Goal: Task Accomplishment & Management: Manage account settings

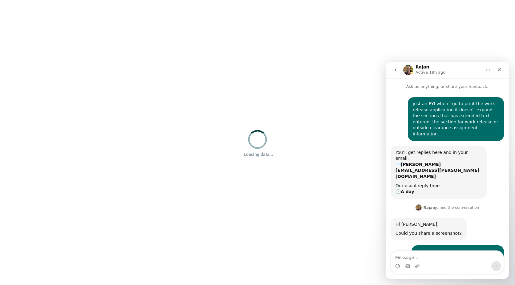
scroll to position [133, 0]
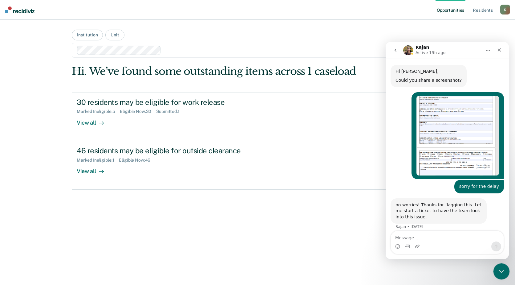
click at [502, 271] on icon "Close Intercom Messenger" at bounding box center [500, 269] width 7 height 7
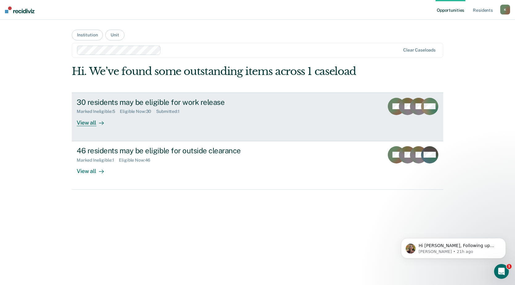
click at [159, 98] on div "30 residents may be eligible for work release" at bounding box center [185, 102] width 216 height 9
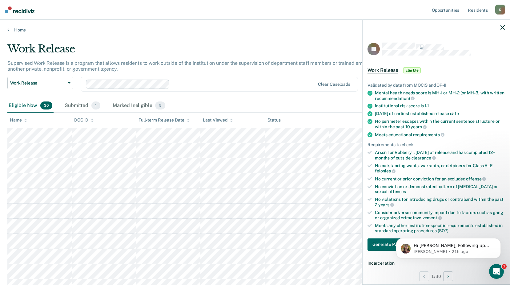
scroll to position [62, 0]
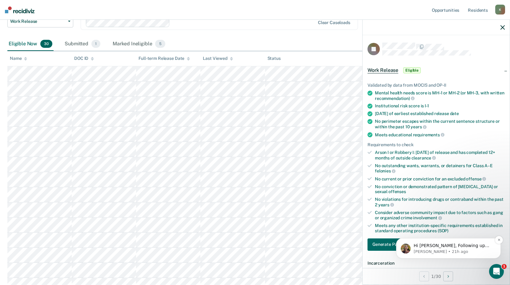
click at [435, 248] on p "Hi [PERSON_NAME], Following up here as I have spoken to the team. Seems this is…" at bounding box center [453, 245] width 79 height 6
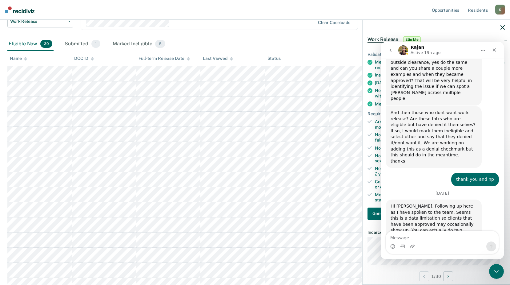
scroll to position [260, 0]
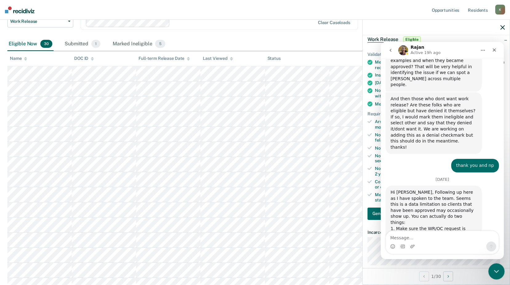
click at [495, 270] on icon "Close Intercom Messenger" at bounding box center [496, 270] width 4 height 2
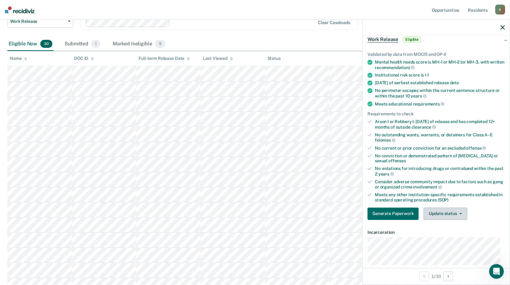
click at [436, 214] on button "Update status" at bounding box center [445, 213] width 43 height 12
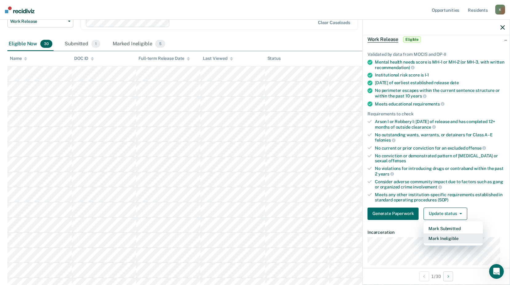
click at [436, 236] on button "Mark Ineligible" at bounding box center [453, 238] width 59 height 10
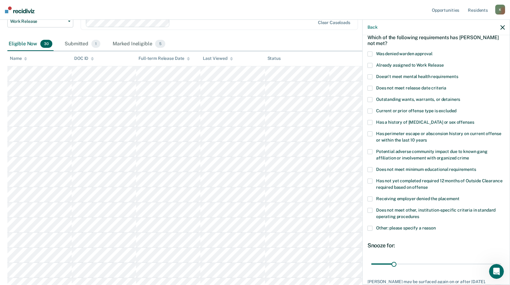
click at [372, 227] on span at bounding box center [370, 227] width 5 height 5
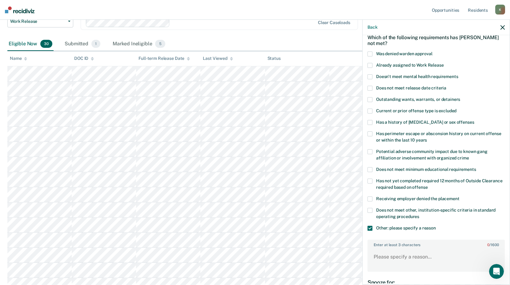
scroll to position [112, 0]
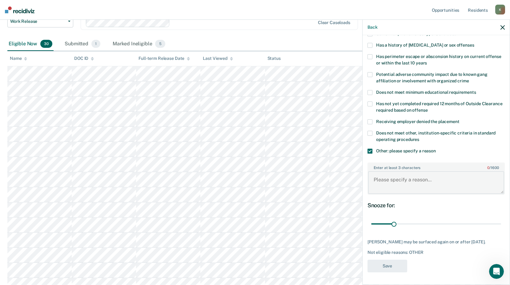
click at [379, 171] on textarea "Enter at least 3 characters 0 / 1600" at bounding box center [436, 182] width 136 height 23
click at [398, 174] on textarea "offender" at bounding box center [436, 182] width 136 height 23
click at [406, 172] on textarea "offender is" at bounding box center [436, 182] width 136 height 23
click at [409, 173] on textarea "offender is" at bounding box center [436, 182] width 136 height 23
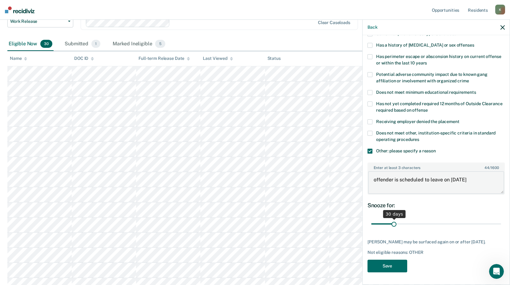
type textarea "offender is scheduled to leave on [DATE]"
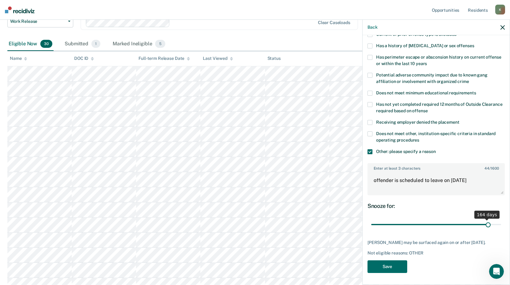
scroll to position [107, 0]
drag, startPoint x: 394, startPoint y: 219, endPoint x: 485, endPoint y: 218, distance: 90.9
type input "165"
click at [485, 219] on input "range" at bounding box center [436, 224] width 130 height 11
click at [393, 266] on button "Save" at bounding box center [388, 266] width 40 height 13
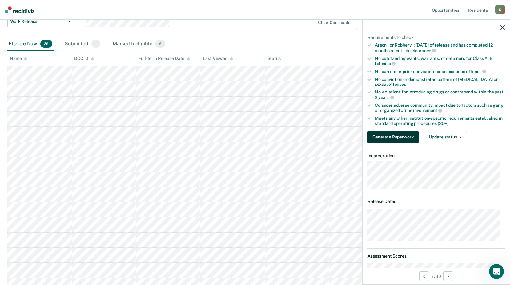
click at [395, 137] on button "Generate Paperwork" at bounding box center [393, 137] width 51 height 12
